Goal: Task Accomplishment & Management: Manage account settings

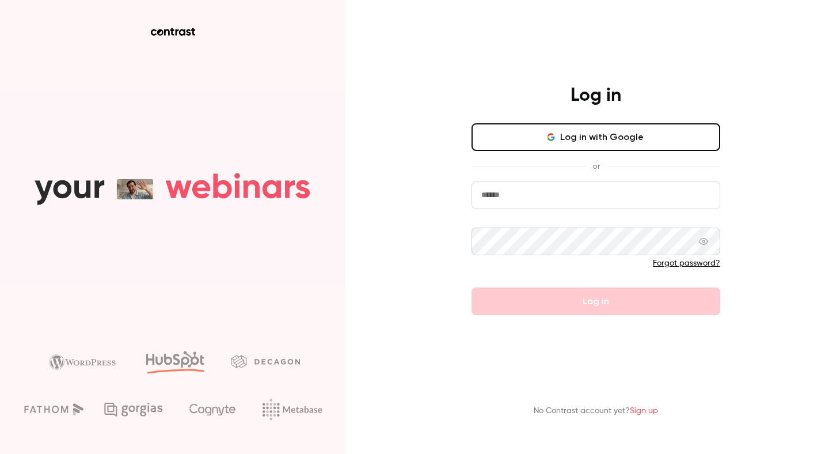
click at [524, 132] on button "Log in with Google" at bounding box center [595, 137] width 249 height 28
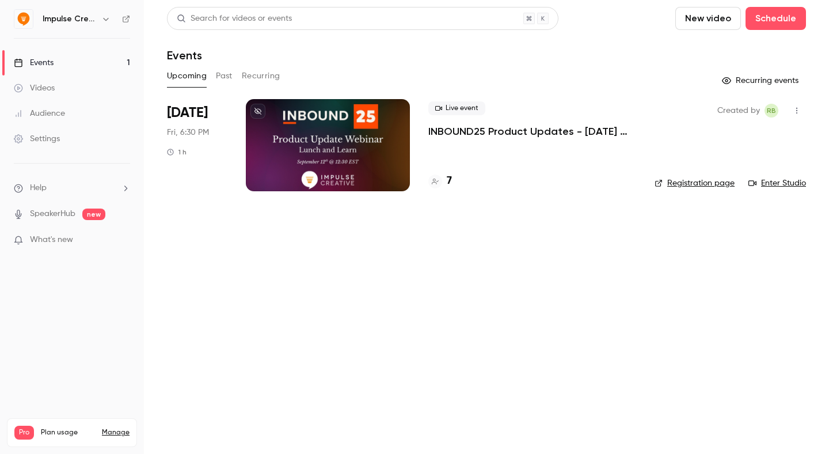
click at [68, 139] on link "Settings" at bounding box center [72, 138] width 144 height 25
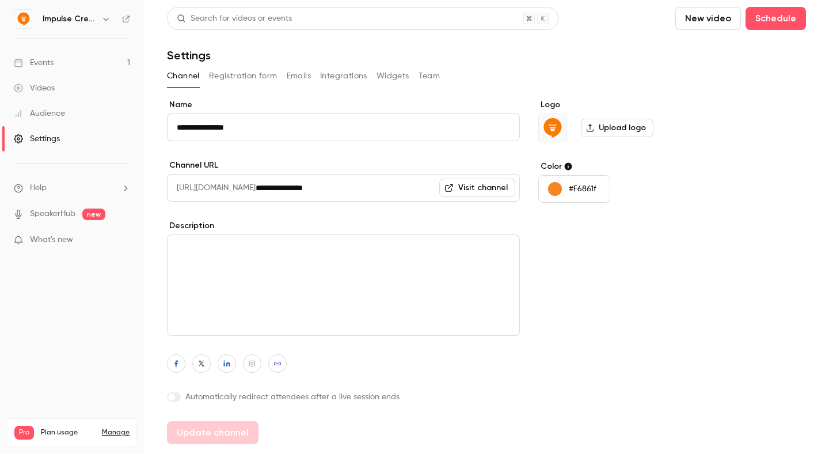
click at [111, 34] on nav "Impulse Creative Events 1 Videos Audience Settings Help SpeakerHub new What's n…" at bounding box center [72, 227] width 144 height 454
click at [106, 16] on icon "button" at bounding box center [105, 18] width 9 height 9
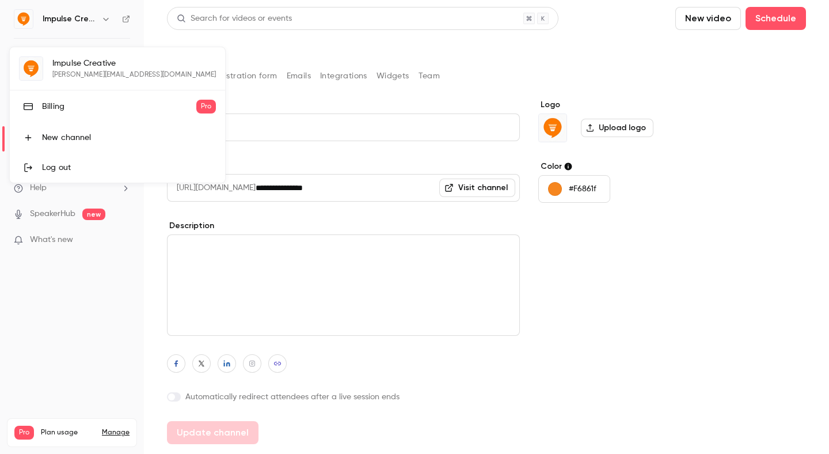
click at [106, 16] on div at bounding box center [414, 227] width 829 height 454
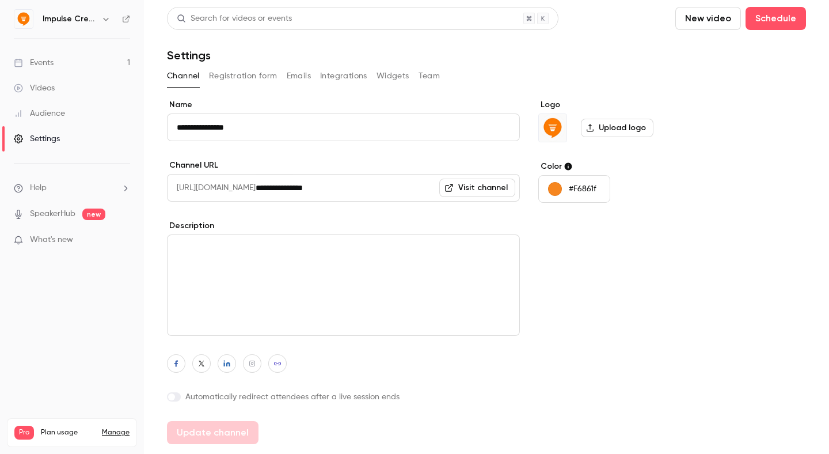
click at [247, 81] on button "Registration form" at bounding box center [243, 76] width 69 height 18
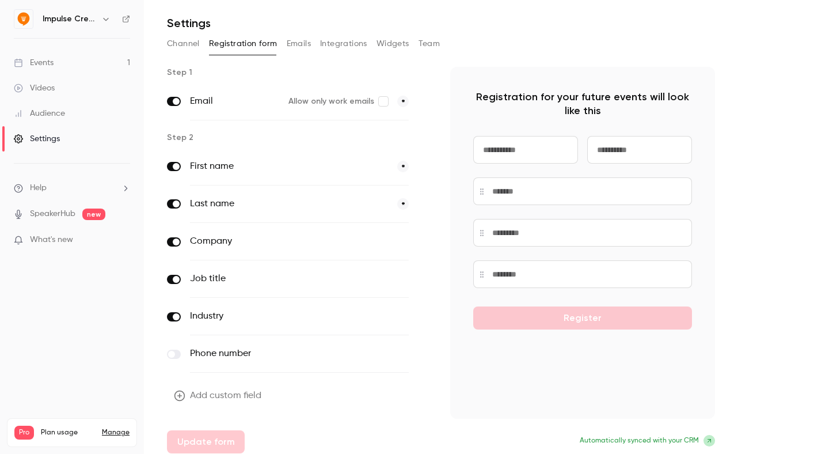
scroll to position [39, 0]
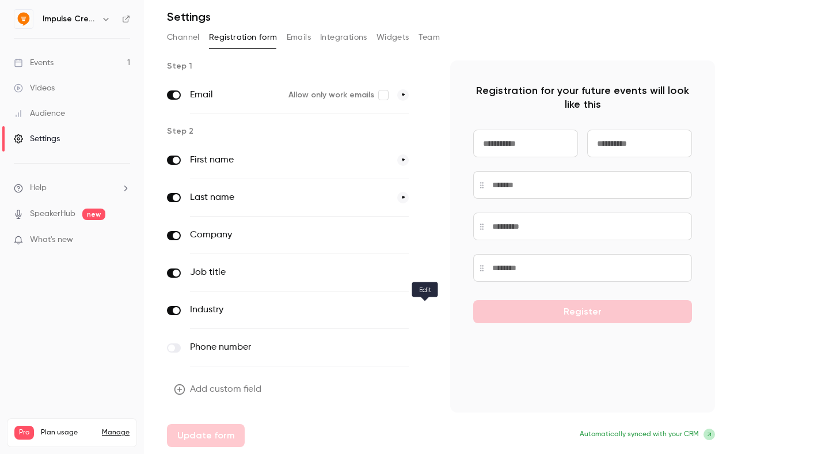
click at [425, 309] on icon "button" at bounding box center [424, 310] width 7 height 7
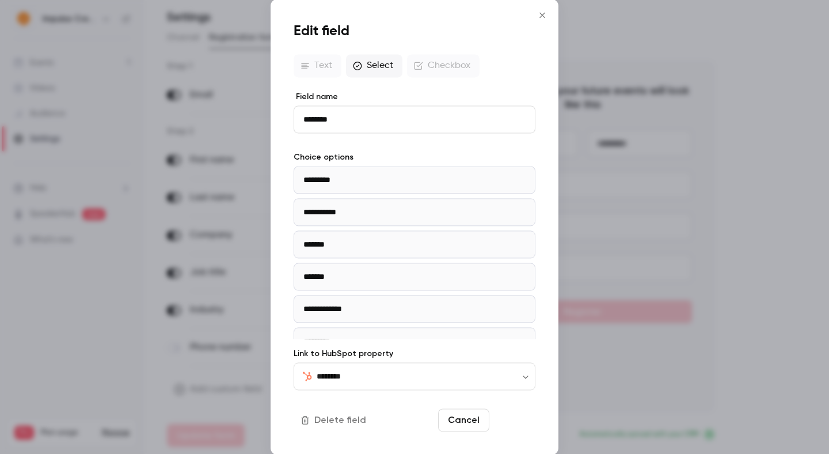
click at [519, 419] on button "Save" at bounding box center [514, 420] width 41 height 23
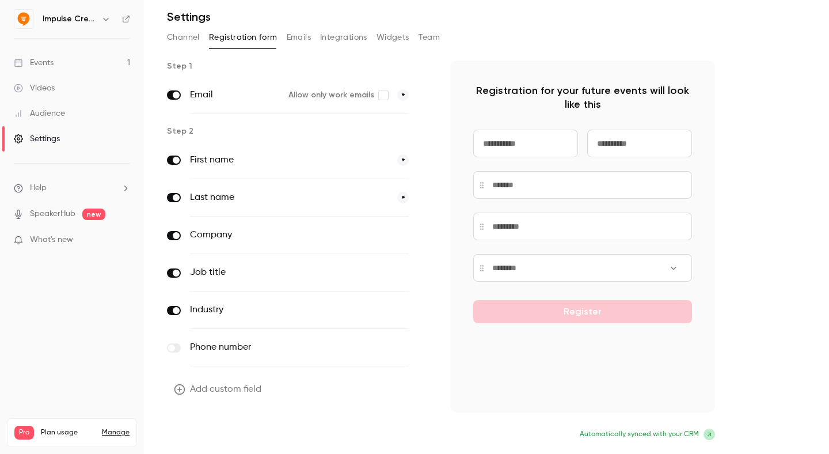
click at [226, 431] on button "Update form" at bounding box center [206, 435] width 78 height 23
